Goal: Information Seeking & Learning: Understand process/instructions

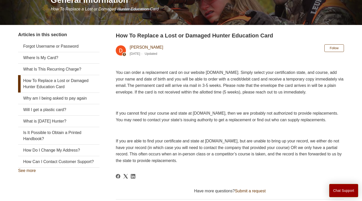
scroll to position [76, 0]
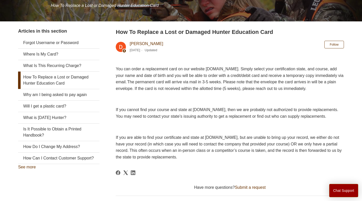
click at [55, 79] on link "How To Replace a Lost or Damaged Hunter Education Card" at bounding box center [58, 79] width 81 height 17
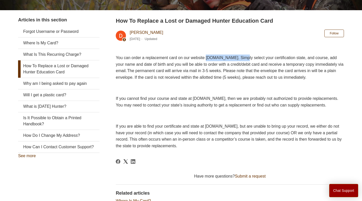
drag, startPoint x: 247, startPoint y: 43, endPoint x: 207, endPoint y: 43, distance: 40.2
click at [207, 55] on span "You can order a replacement card on our website [DOMAIN_NAME]. Simply select yo…" at bounding box center [230, 67] width 228 height 24
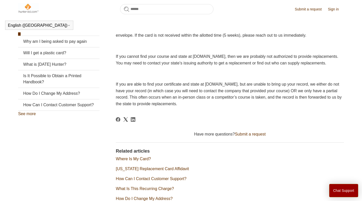
scroll to position [74, 0]
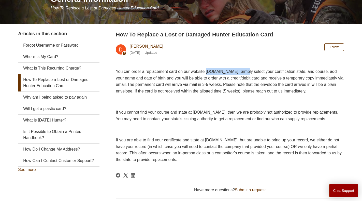
copy span "www.ILostMyCard.com"
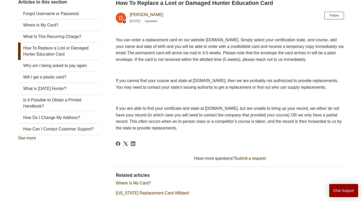
scroll to position [74, 0]
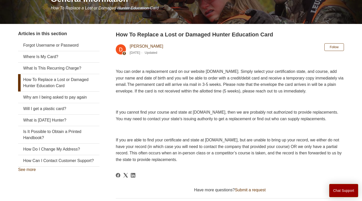
click at [30, 80] on link "How To Replace a Lost or Damaged Hunter Education Card" at bounding box center [58, 82] width 81 height 17
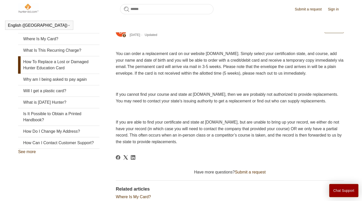
scroll to position [14, 0]
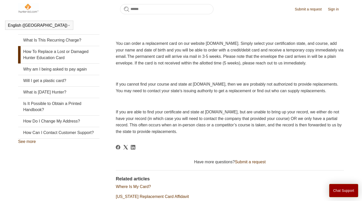
scroll to position [102, 0]
